Goal: Navigation & Orientation: Find specific page/section

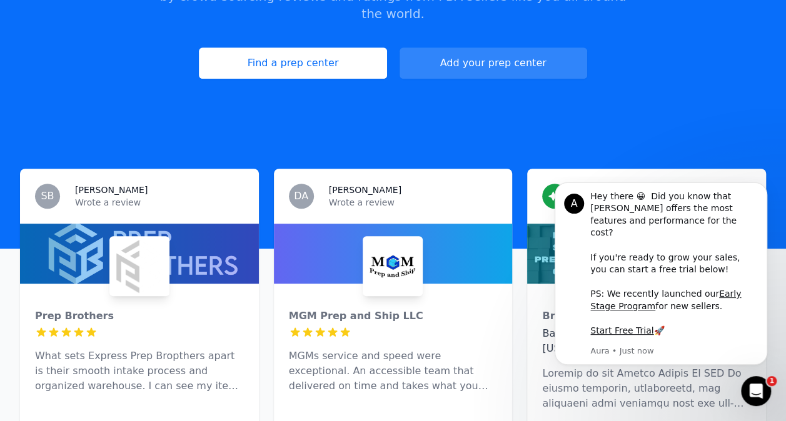
scroll to position [375, 0]
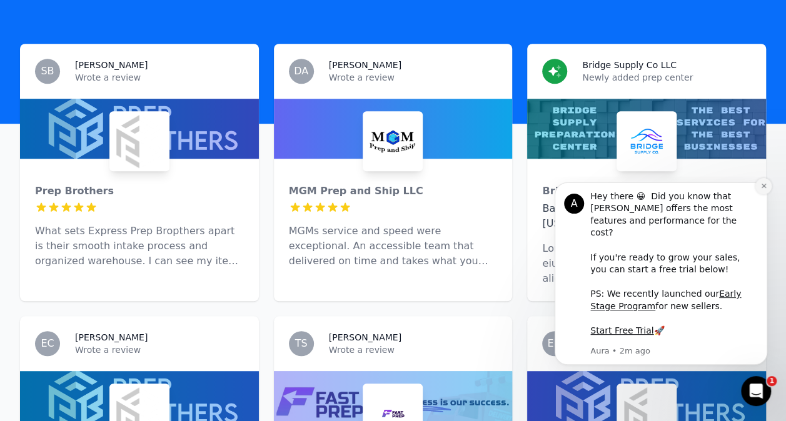
click at [760, 189] on icon "Dismiss notification" at bounding box center [763, 186] width 7 height 7
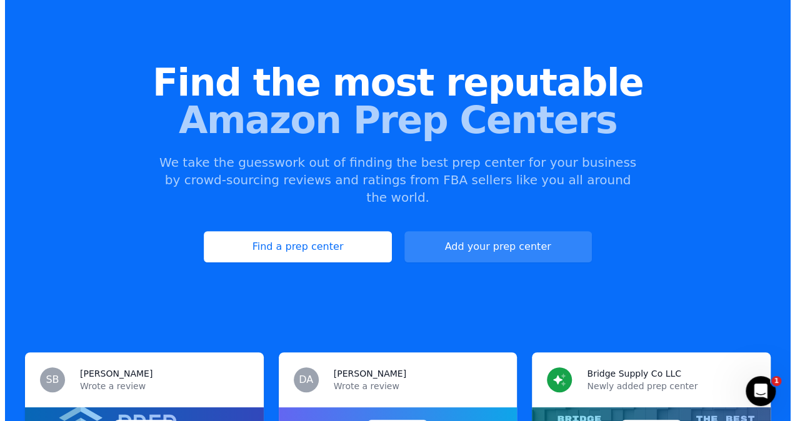
scroll to position [0, 0]
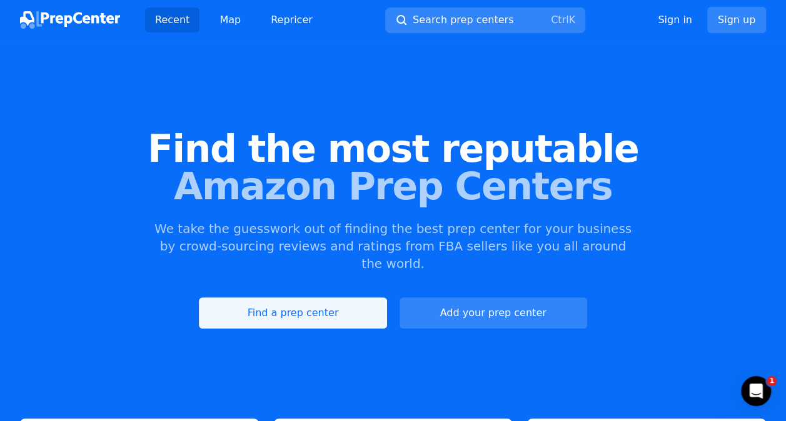
click at [356, 298] on link "Find a prep center" at bounding box center [293, 313] width 188 height 31
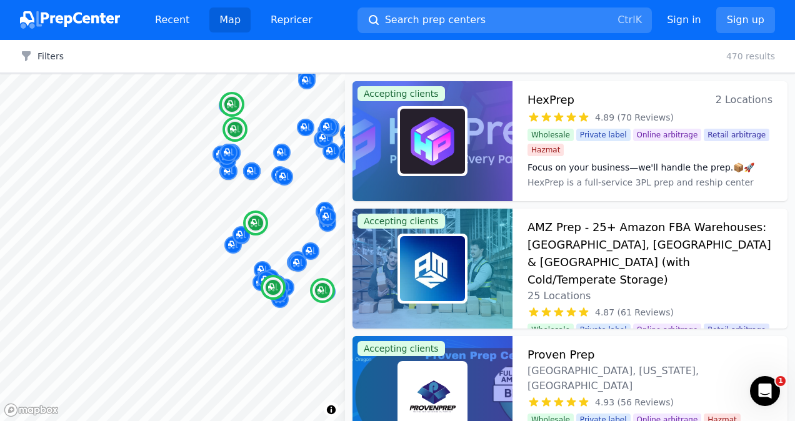
click at [411, 231] on div "Map © Mapbox © OpenStreetMap Improve this map Accepting clients HexPrep 2 Locat…" at bounding box center [397, 248] width 795 height 348
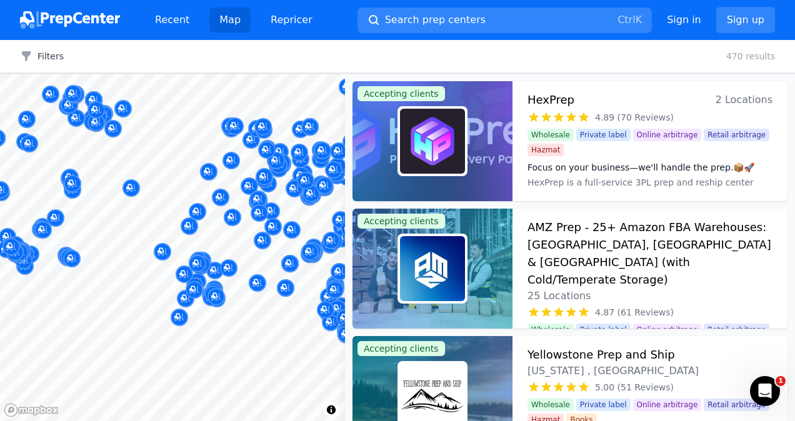
click at [161, 227] on body "Recent Map Repricer Search prep centers Ctrl K Open main menu Sign in Sign up F…" at bounding box center [397, 210] width 795 height 421
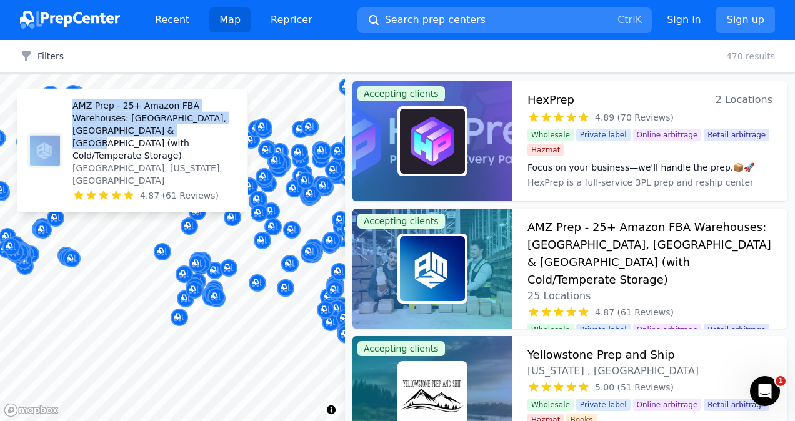
drag, startPoint x: 302, startPoint y: 211, endPoint x: 216, endPoint y: 169, distance: 95.6
click at [216, 169] on body "Recent Map Repricer Search prep centers Ctrl K Open main menu Sign in Sign up F…" at bounding box center [397, 210] width 795 height 421
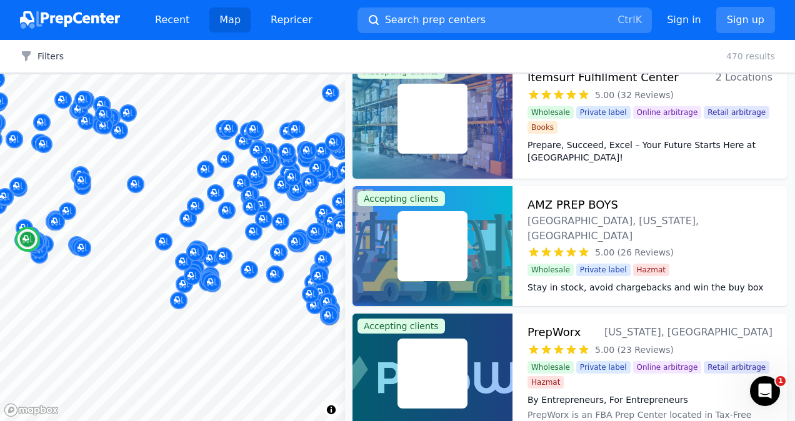
scroll to position [813, 0]
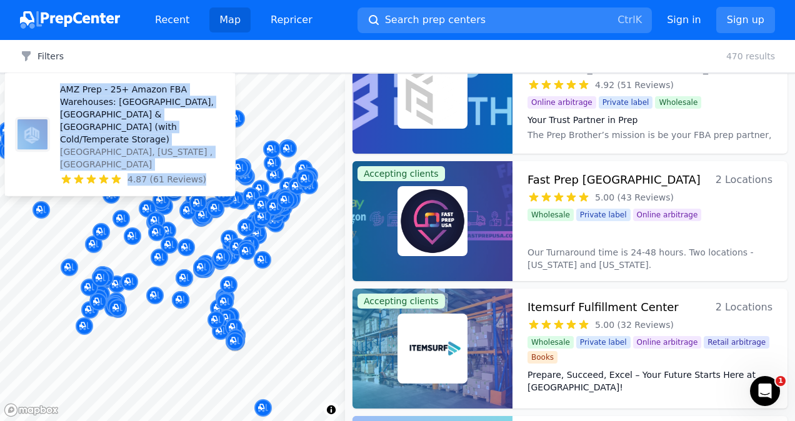
click at [72, 193] on body "Recent Map Repricer Search prep centers Ctrl K Open main menu Sign in Sign up F…" at bounding box center [397, 210] width 795 height 421
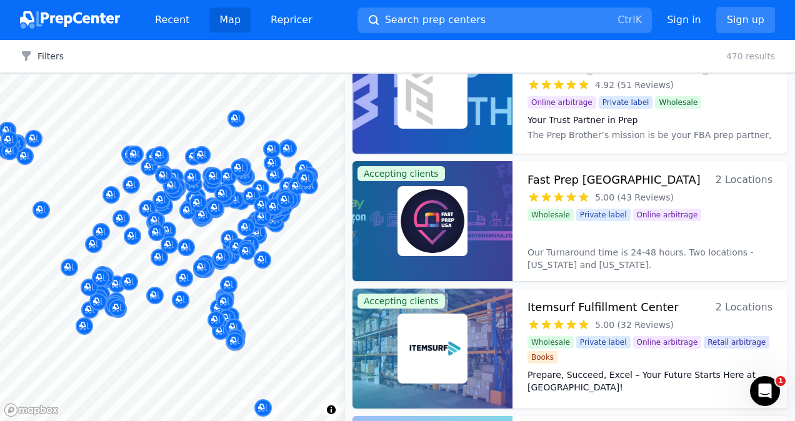
click at [69, 216] on div at bounding box center [133, 214] width 240 height 10
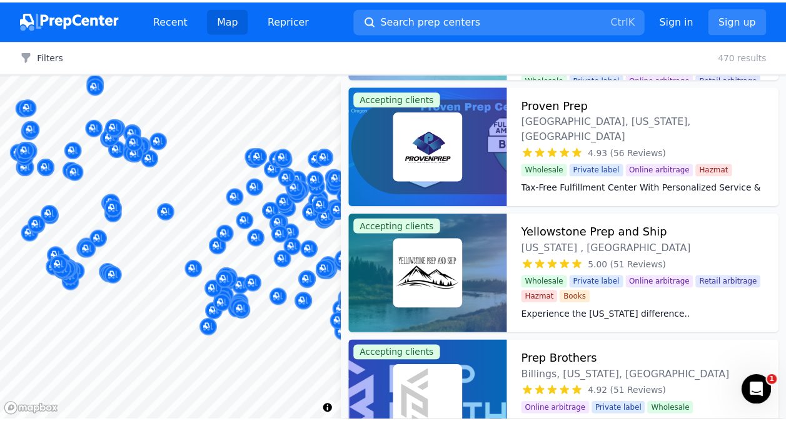
scroll to position [0, 0]
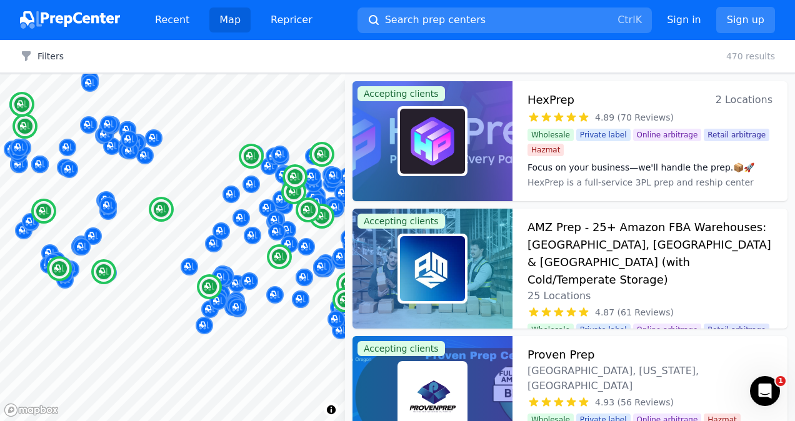
click at [626, 243] on h3 "AMZ Prep - 25+ Amazon FBA Warehouses: [GEOGRAPHIC_DATA], [GEOGRAPHIC_DATA] & [G…" at bounding box center [650, 254] width 245 height 70
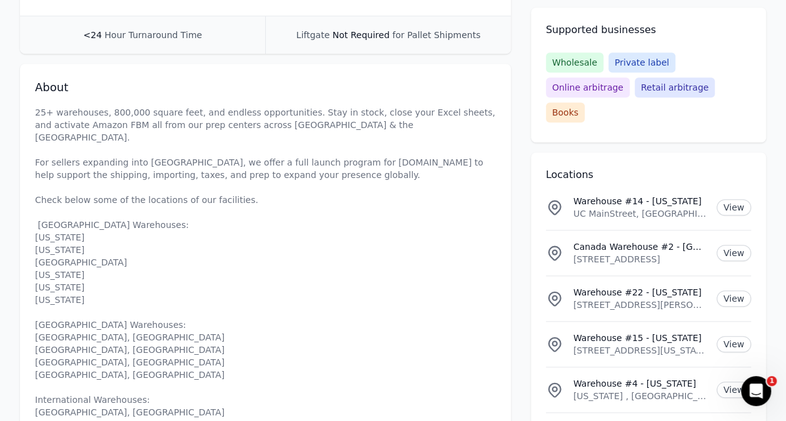
scroll to position [250, 0]
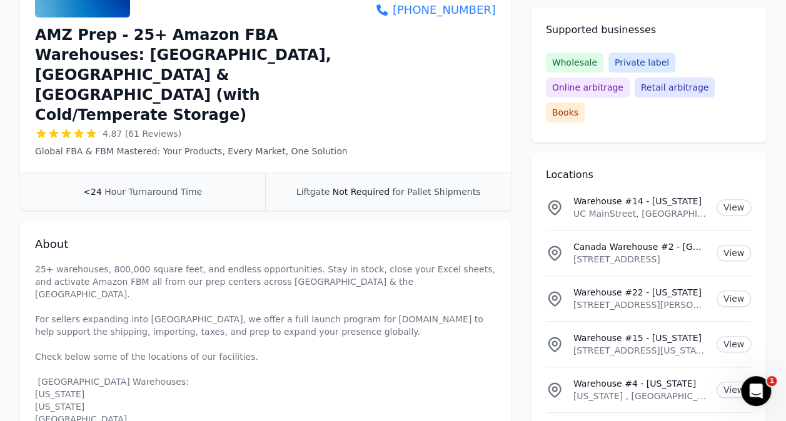
click at [143, 128] on span "4.87 (61 Reviews)" at bounding box center [142, 134] width 79 height 13
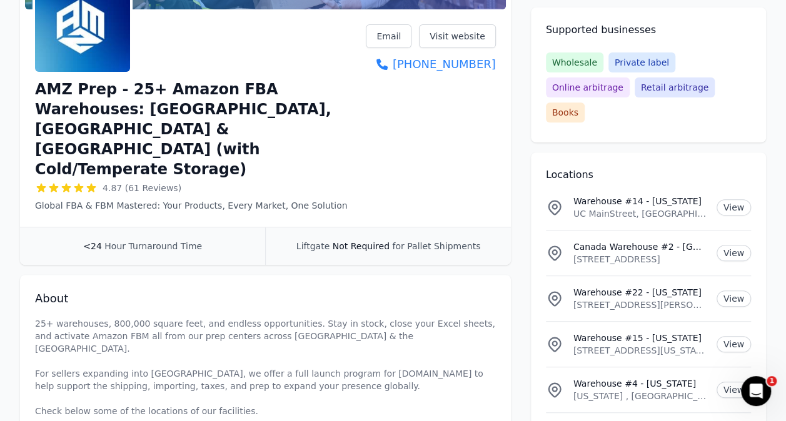
scroll to position [93, 0]
